Goal: Communication & Community: Answer question/provide support

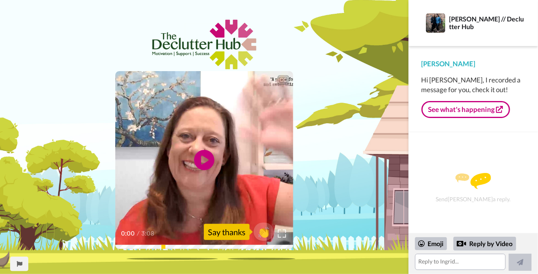
click at [246, 233] on div "Say thanks" at bounding box center [227, 232] width 46 height 16
click at [269, 234] on span "👏" at bounding box center [263, 232] width 25 height 16
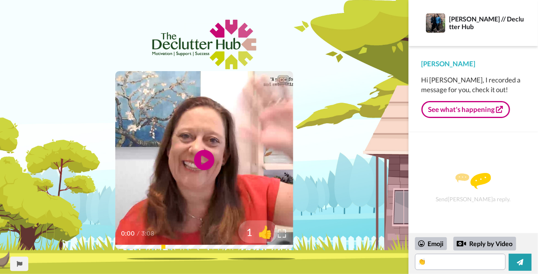
click at [268, 234] on span "👍" at bounding box center [264, 232] width 25 height 16
click at [268, 235] on span "🔥" at bounding box center [264, 232] width 25 height 16
click at [268, 235] on span "😁" at bounding box center [264, 232] width 25 height 16
click at [268, 235] on span "🤩" at bounding box center [264, 232] width 25 height 16
click at [268, 235] on span "🤗" at bounding box center [264, 232] width 25 height 16
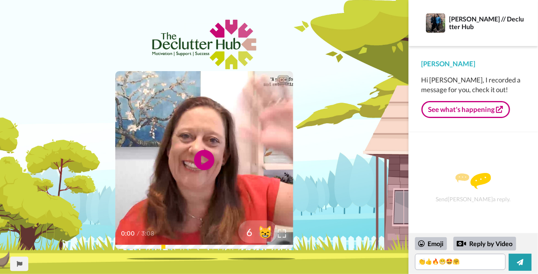
click at [268, 235] on span "😸" at bounding box center [264, 232] width 25 height 16
click at [268, 235] on span "🤝" at bounding box center [264, 232] width 25 height 16
click at [268, 235] on span "✅" at bounding box center [264, 232] width 25 height 16
click at [264, 235] on span "👊" at bounding box center [264, 232] width 25 height 16
click at [264, 235] on span "👌" at bounding box center [265, 232] width 25 height 16
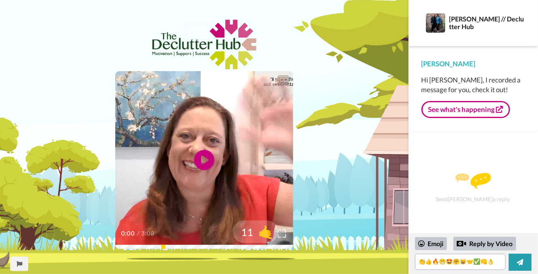
click at [264, 235] on span "🤙" at bounding box center [265, 232] width 25 height 16
click at [264, 235] on span "🙏" at bounding box center [265, 232] width 25 height 16
click at [282, 232] on div at bounding box center [255, 232] width 65 height 65
click at [267, 232] on span "👀" at bounding box center [265, 232] width 25 height 16
click at [244, 236] on span "14" at bounding box center [243, 232] width 20 height 14
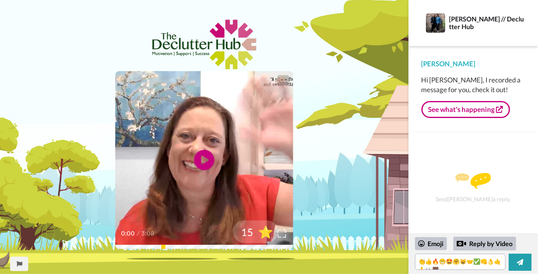
click at [244, 236] on span "15" at bounding box center [243, 232] width 20 height 14
click at [518, 138] on div "Send Ingrid a reply." at bounding box center [472, 182] width 129 height 101
click at [517, 260] on icon at bounding box center [520, 262] width 6 height 8
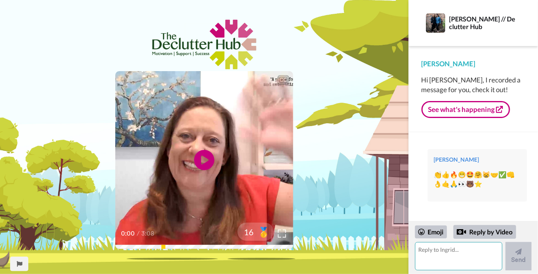
click at [444, 247] on textarea at bounding box center [458, 256] width 87 height 28
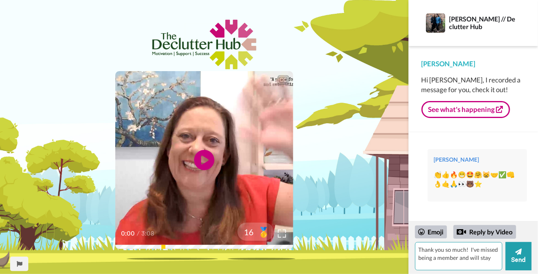
drag, startPoint x: 457, startPoint y: 255, endPoint x: 488, endPoint y: 255, distance: 31.1
click at [488, 255] on textarea "Thank you so much! I've missed being a member and will stay" at bounding box center [458, 256] width 87 height 28
type textarea "Thank you so much! I've missed being a member."
click at [521, 255] on button "Send" at bounding box center [518, 256] width 26 height 28
